Goal: Go to known website: Access a specific website the user already knows

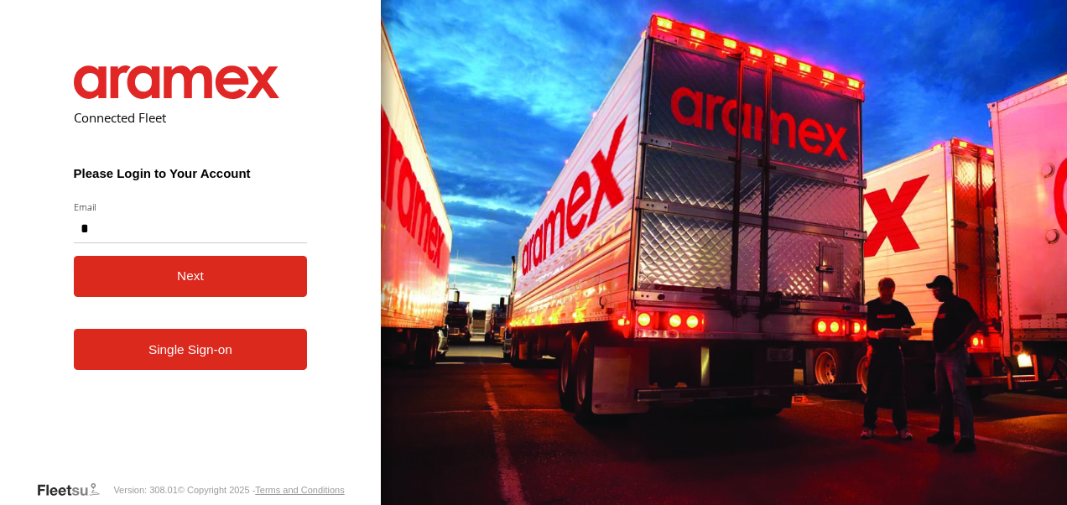
type input "**********"
click at [166, 287] on button "Next" at bounding box center [191, 276] width 234 height 41
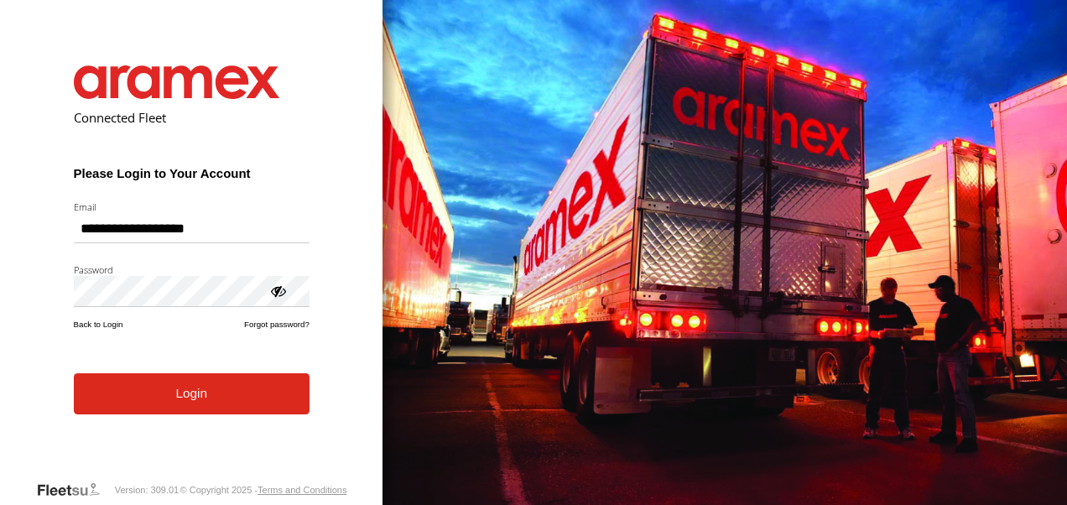
click at [248, 401] on button "Login" at bounding box center [192, 393] width 236 height 41
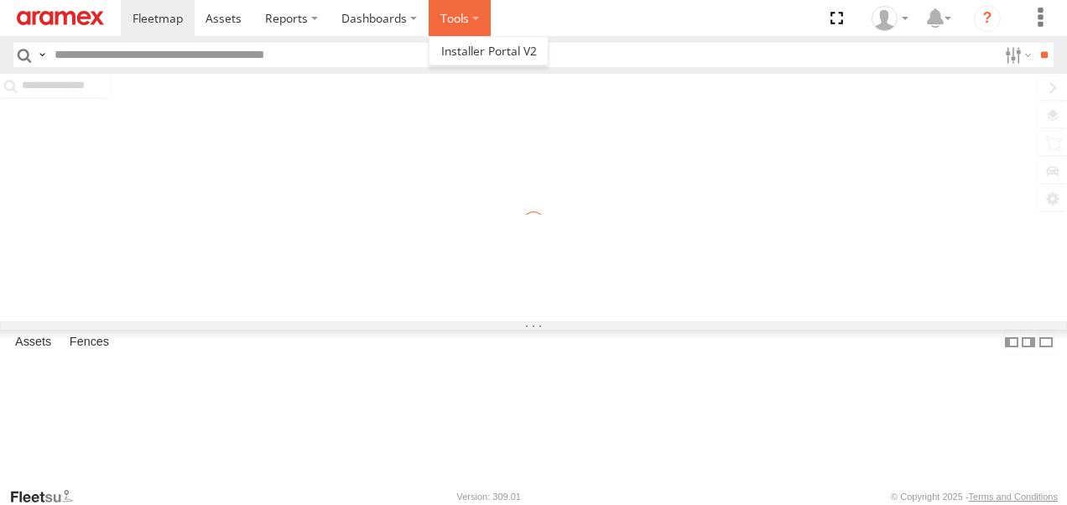
click at [456, 18] on label at bounding box center [460, 18] width 62 height 36
click at [482, 49] on span at bounding box center [489, 51] width 96 height 16
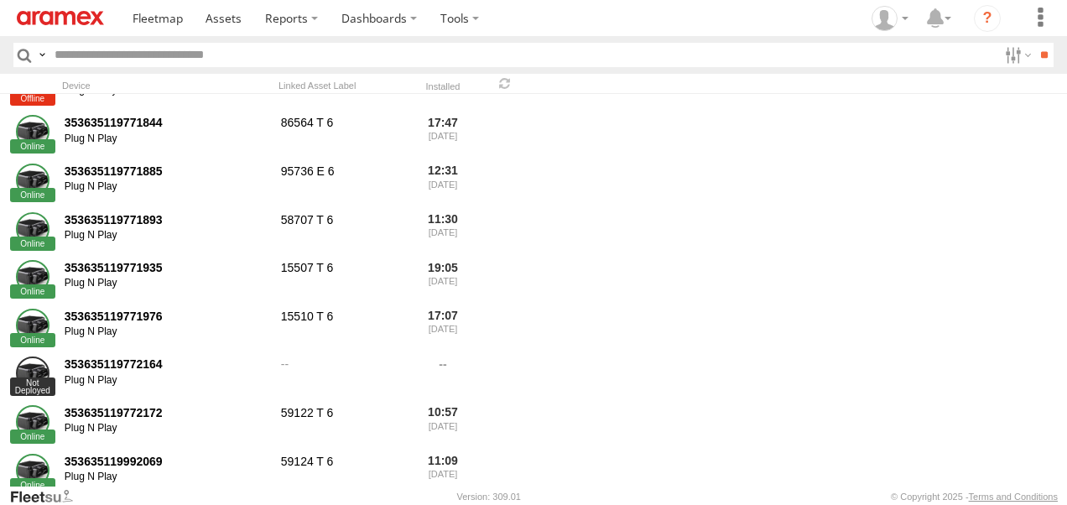
scroll to position [4436, 0]
